Goal: Task Accomplishment & Management: Manage account settings

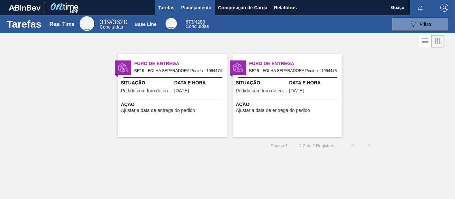
click at [195, 6] on span "Planejamento" at bounding box center [196, 8] width 30 height 8
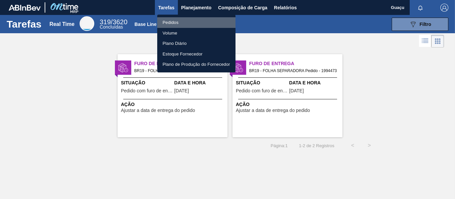
click at [180, 26] on li "Pedidos" at bounding box center [196, 22] width 78 height 11
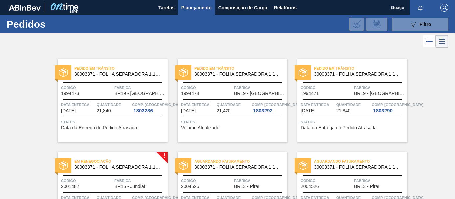
scroll to position [61, 0]
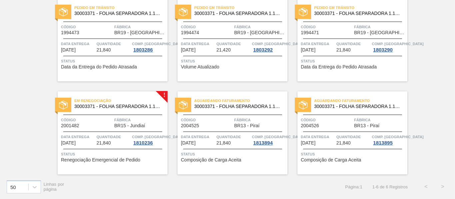
click at [100, 123] on span "Código" at bounding box center [87, 120] width 52 height 7
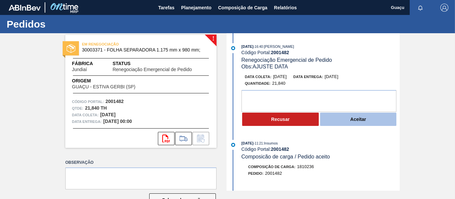
click at [346, 119] on button "Aceitar" at bounding box center [358, 119] width 77 height 13
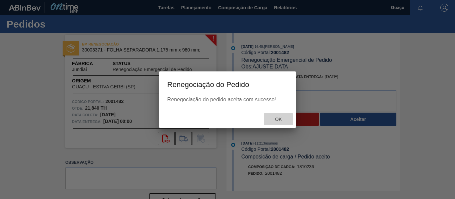
click at [278, 117] on span "Ok" at bounding box center [278, 119] width 17 height 5
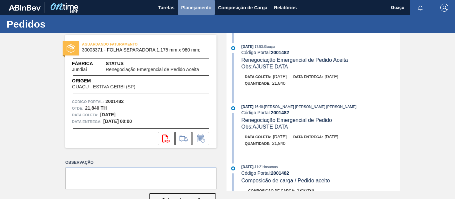
click at [186, 10] on span "Planejamento" at bounding box center [196, 8] width 30 height 8
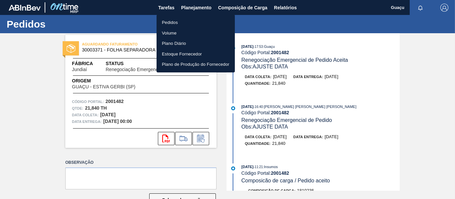
click at [174, 20] on li "Pedidos" at bounding box center [195, 22] width 78 height 11
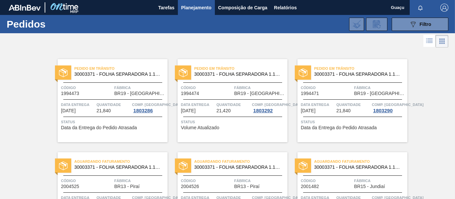
scroll to position [61, 0]
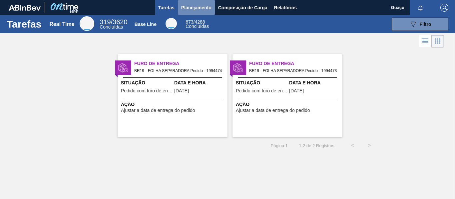
click at [200, 7] on span "Planejamento" at bounding box center [196, 8] width 30 height 8
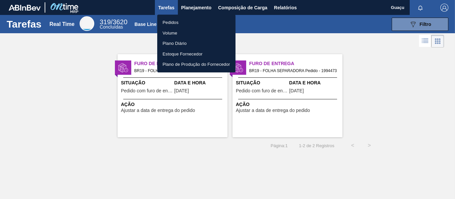
click at [184, 26] on li "Pedidos" at bounding box center [196, 22] width 78 height 11
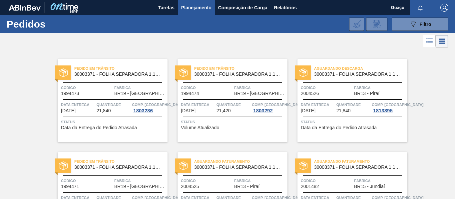
scroll to position [61, 0]
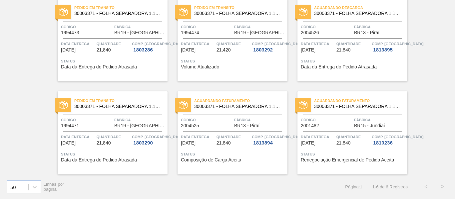
click at [342, 140] on span "Quantidade" at bounding box center [353, 137] width 34 height 7
